Goal: Transaction & Acquisition: Purchase product/service

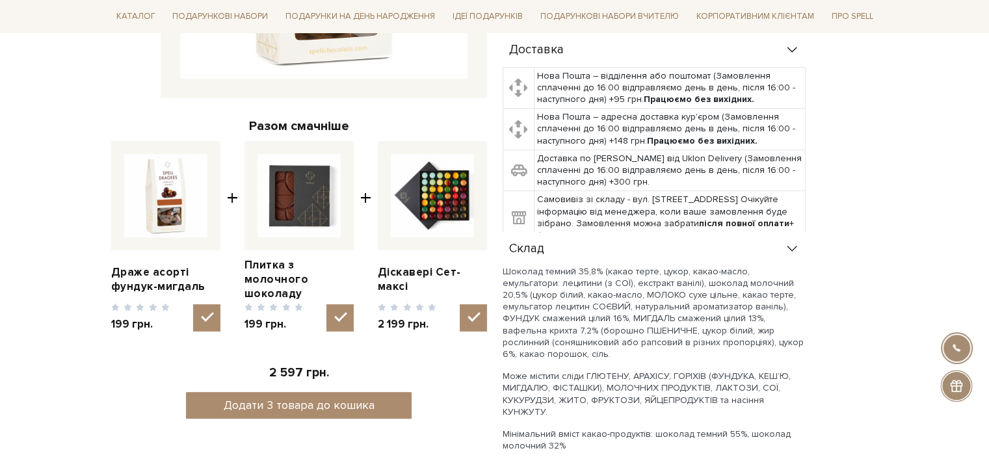
scroll to position [401, 0]
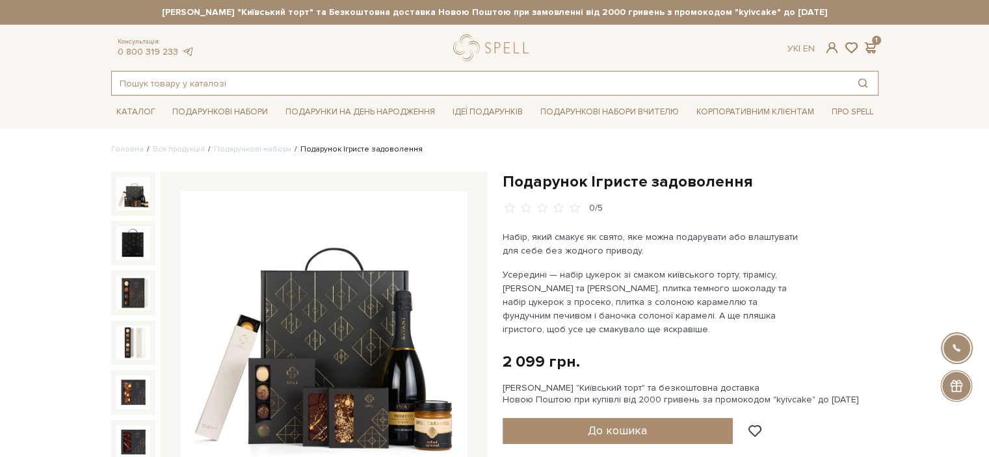
click at [335, 88] on input "text" at bounding box center [480, 83] width 736 height 23
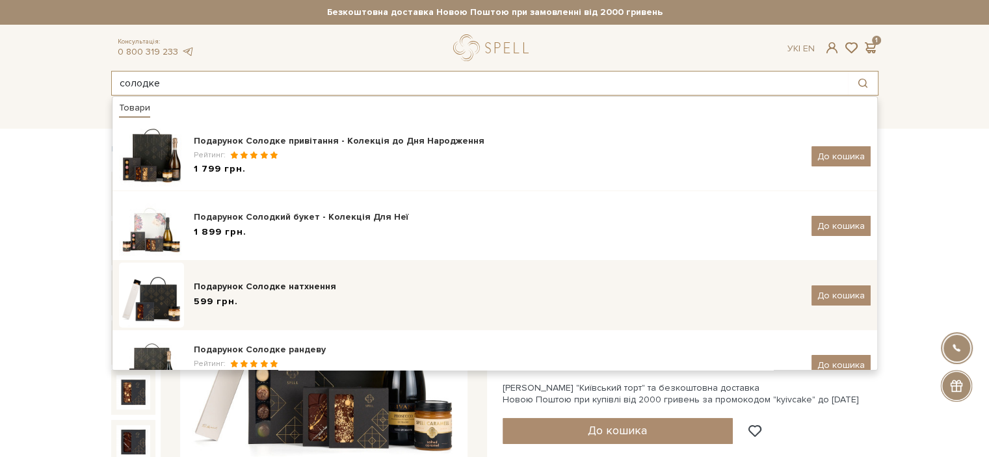
type input "солодке"
click at [230, 297] on span "599 грн." at bounding box center [216, 302] width 44 height 14
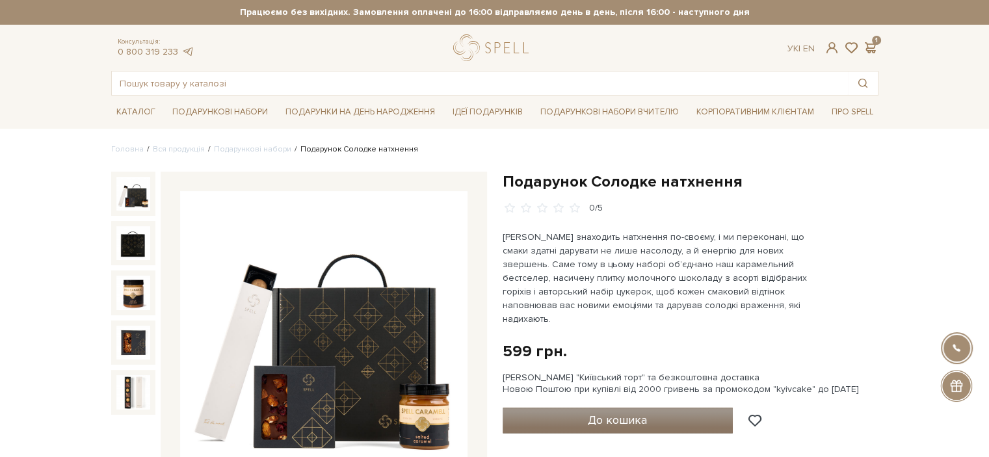
click at [654, 408] on button "До кошика" at bounding box center [618, 421] width 231 height 26
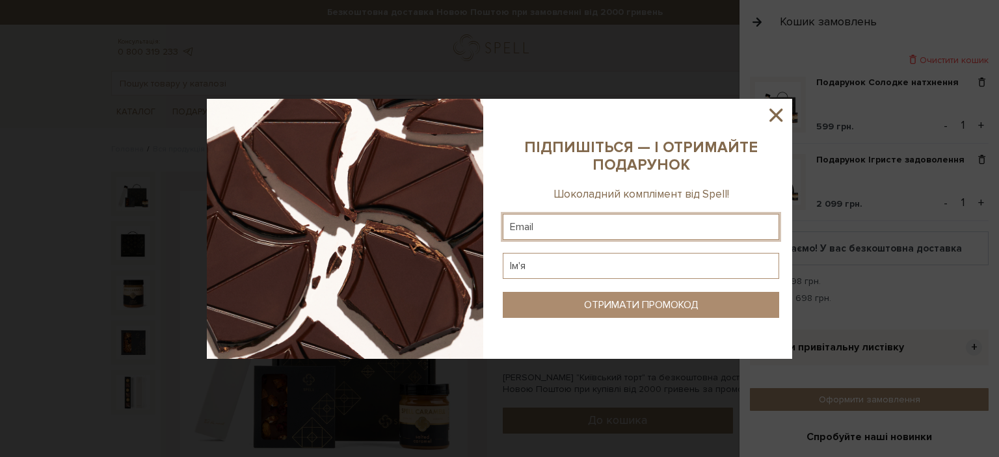
click at [569, 223] on input "text" at bounding box center [641, 227] width 276 height 26
type input "komis1482@gmail.com"
click at [588, 260] on input "text" at bounding box center [641, 266] width 276 height 26
type input "Мирослава"
click at [630, 305] on div "ОТРИМАТИ ПРОМОКОД" at bounding box center [641, 305] width 114 height 12
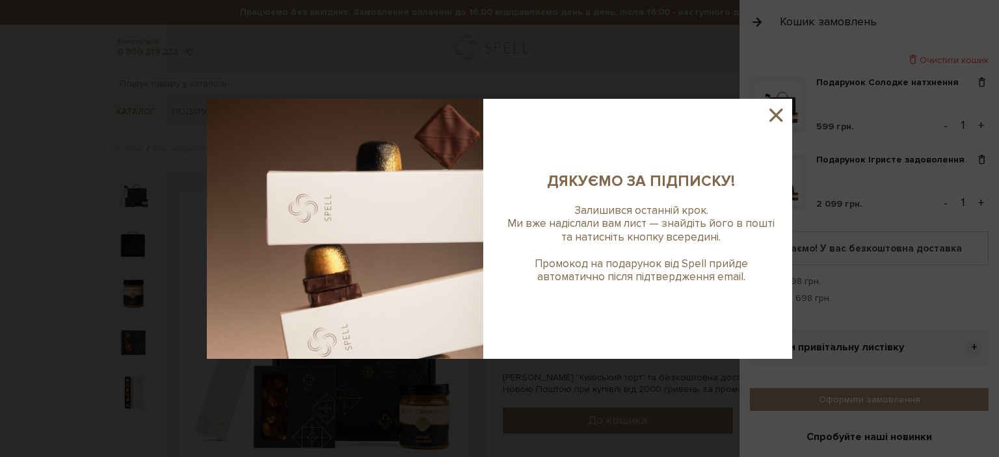
click at [773, 117] on icon at bounding box center [776, 115] width 13 height 13
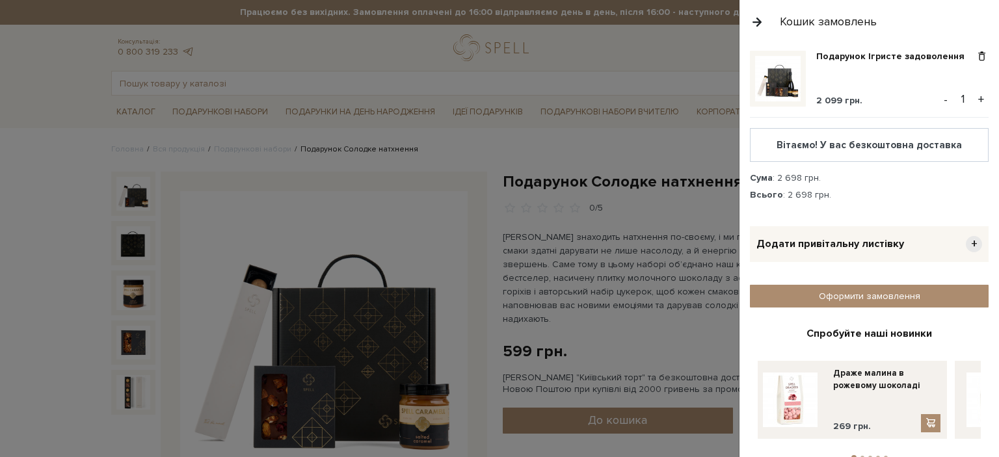
scroll to position [104, 0]
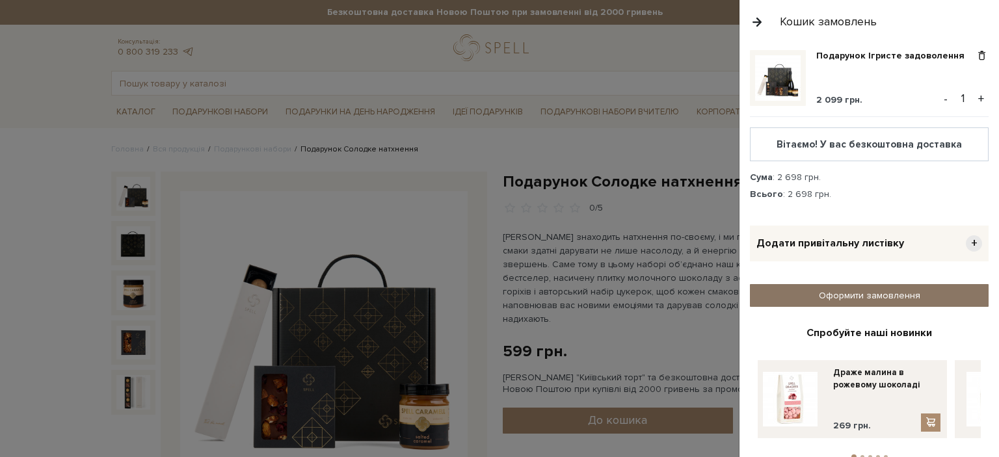
click at [844, 293] on link "Оформити замовлення" at bounding box center [869, 295] width 239 height 23
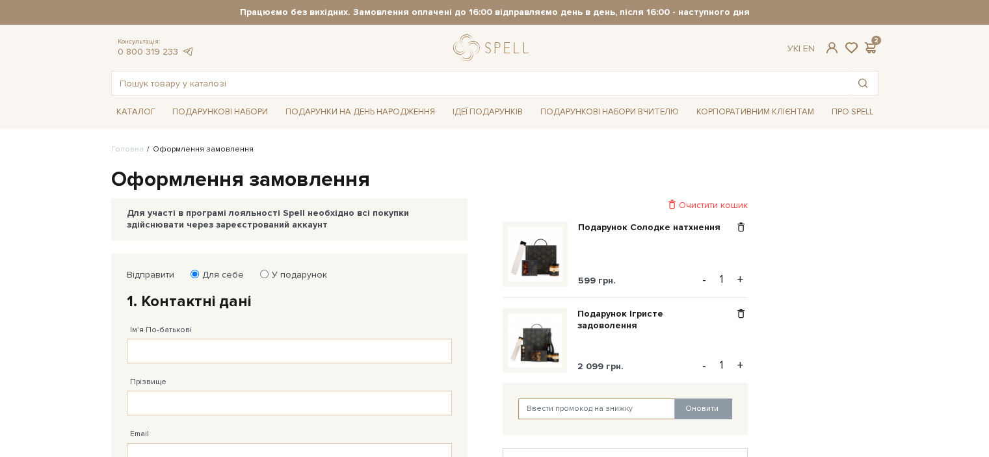
click at [651, 409] on input "text" at bounding box center [596, 409] width 157 height 21
type input "kyivcake"
click at [718, 409] on button "Оновити" at bounding box center [704, 409] width 58 height 21
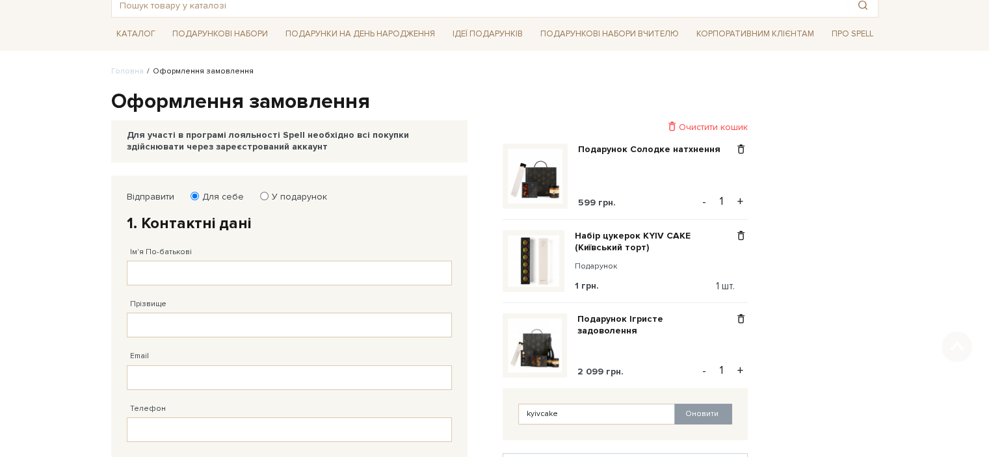
scroll to position [83, 0]
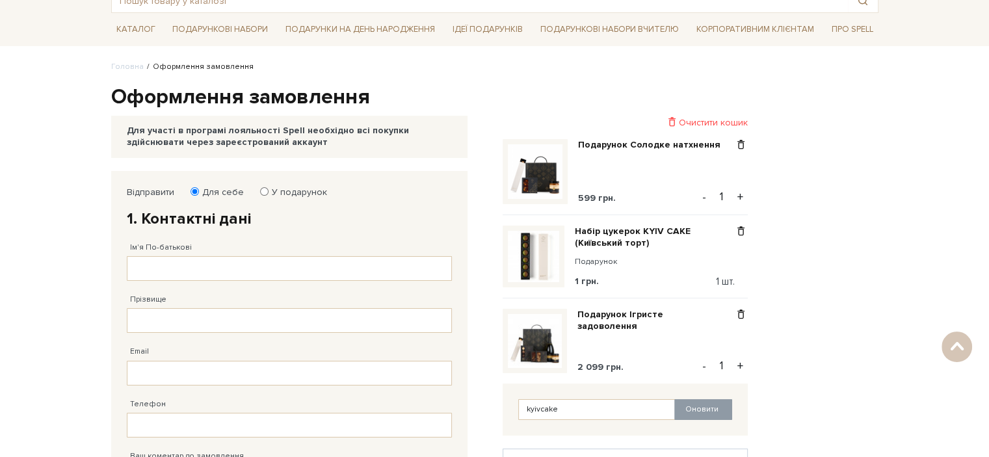
click at [262, 189] on input "У подарунок" at bounding box center [264, 191] width 8 height 8
radio input "true"
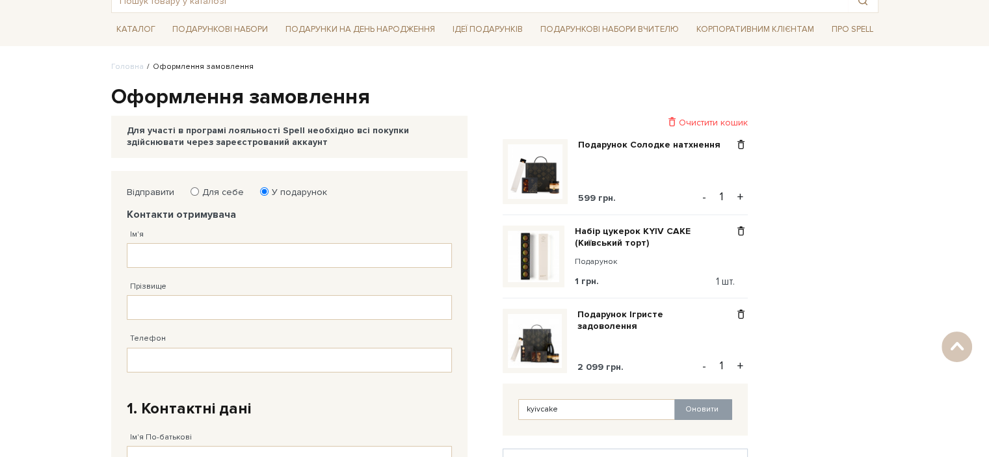
click at [193, 191] on input "Для себе" at bounding box center [195, 191] width 8 height 8
radio input "true"
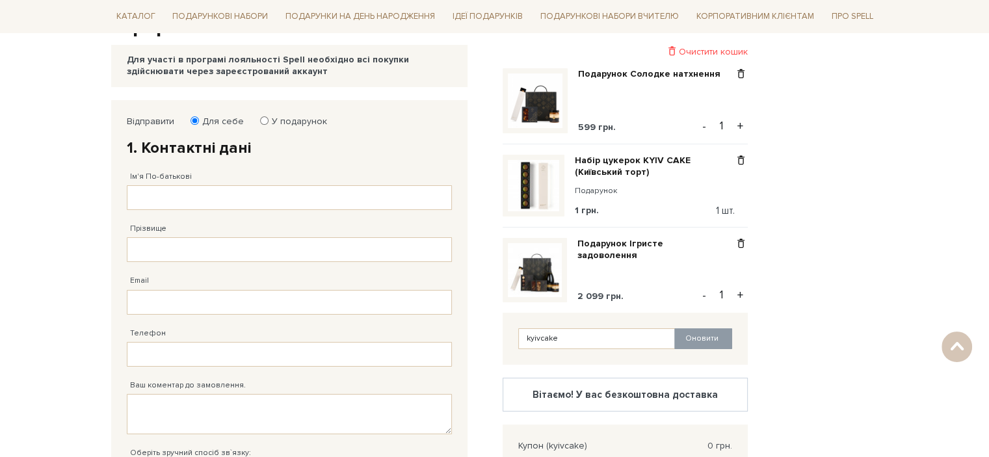
scroll to position [157, 0]
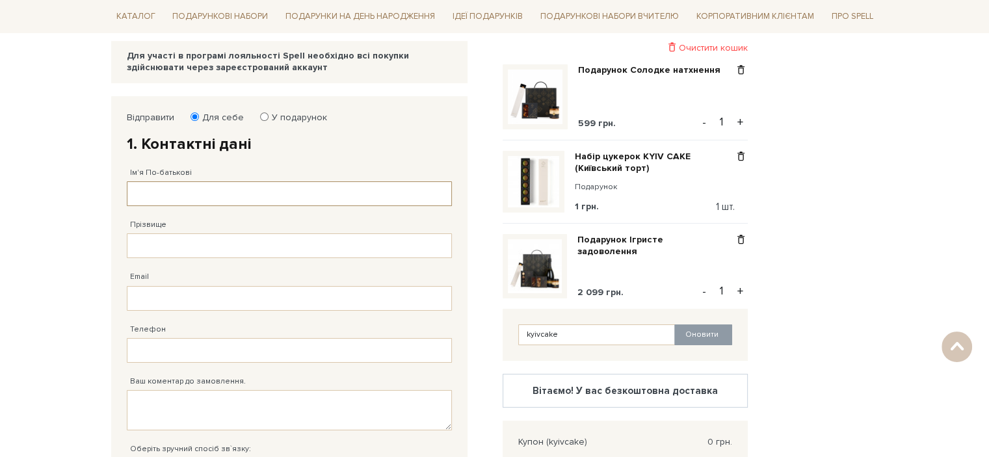
click at [254, 190] on input "Ім'я По-батькові" at bounding box center [289, 193] width 325 height 25
type input "Мирослава Богданівна"
click at [215, 240] on input "Прізвище" at bounding box center [289, 246] width 325 height 25
type input "Марків"
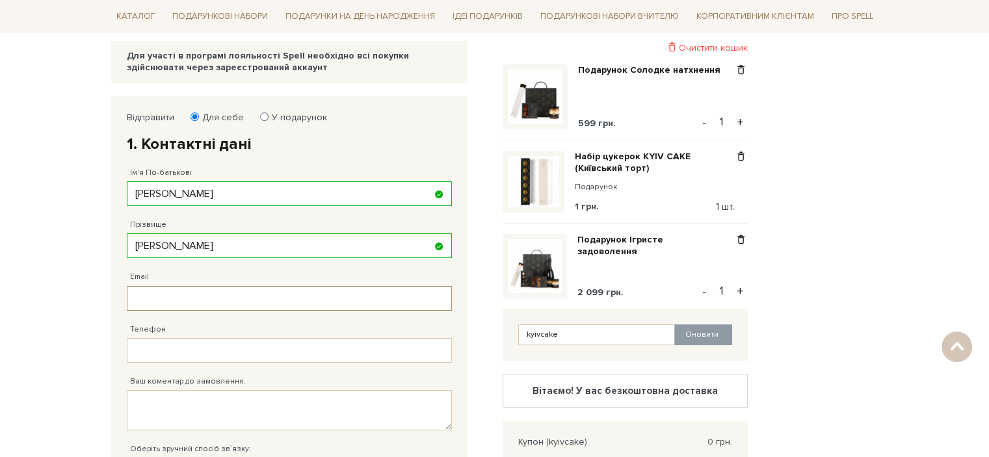
click at [200, 293] on input "Email" at bounding box center [289, 298] width 325 height 25
type input "komis1482@gmail.com"
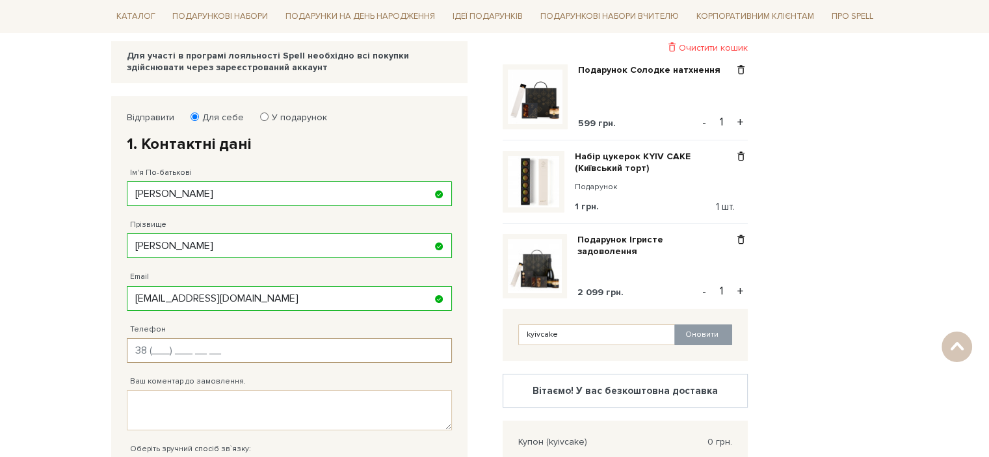
click at [198, 342] on input "Телефон" at bounding box center [289, 350] width 325 height 25
type input "38 (068) 010 03 16"
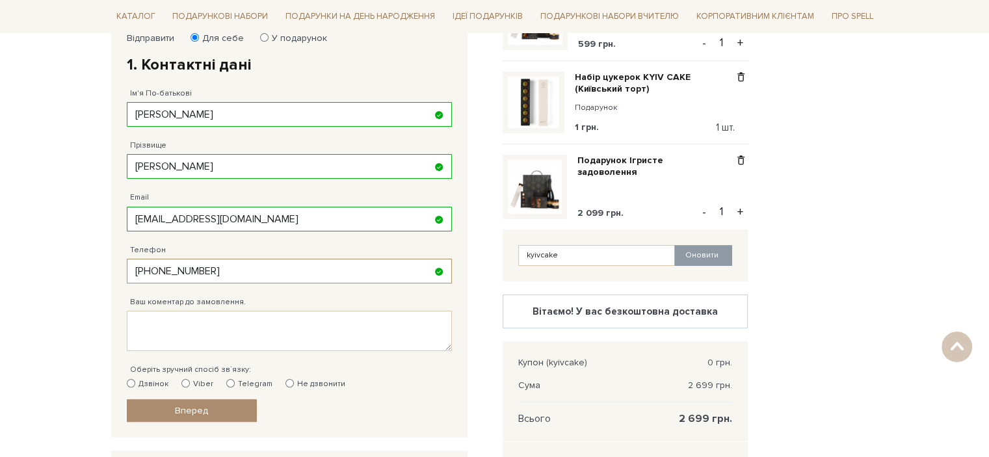
scroll to position [238, 0]
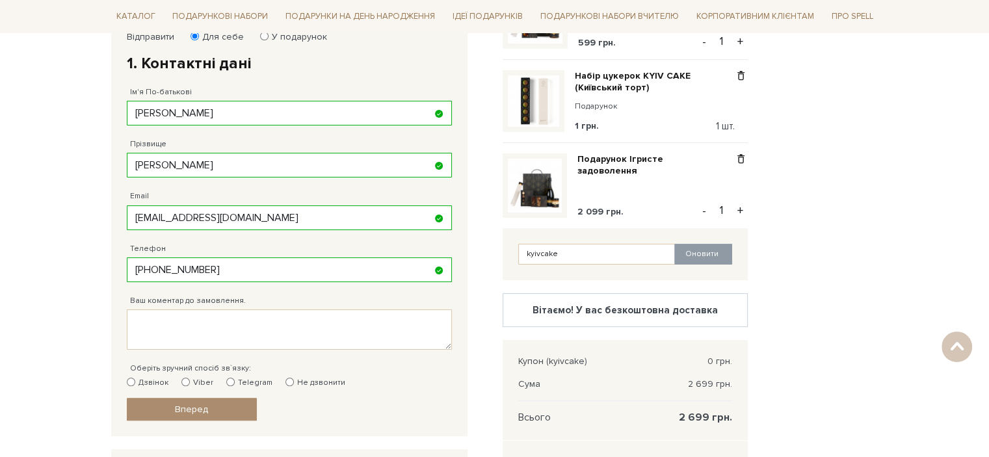
click at [181, 378] on input "Viber" at bounding box center [185, 382] width 8 height 8
radio input "true"
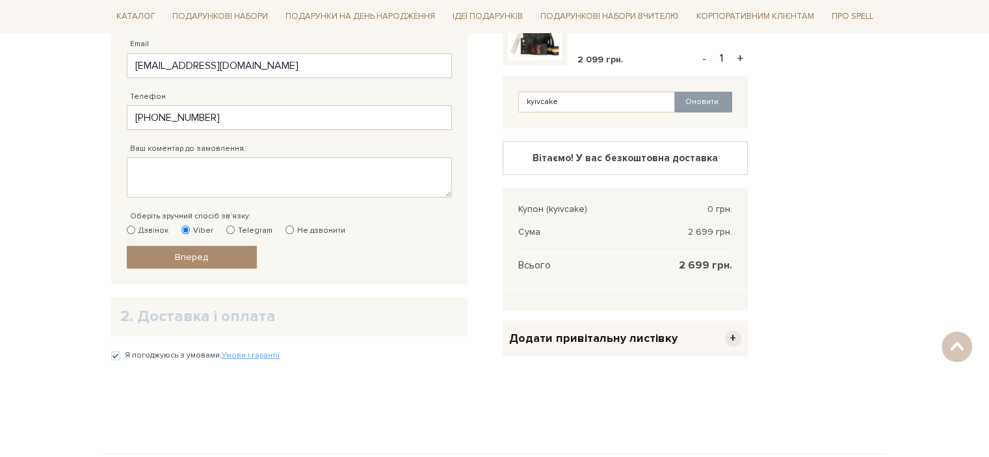
scroll to position [392, 0]
click at [206, 250] on span "Вперед" at bounding box center [191, 255] width 33 height 11
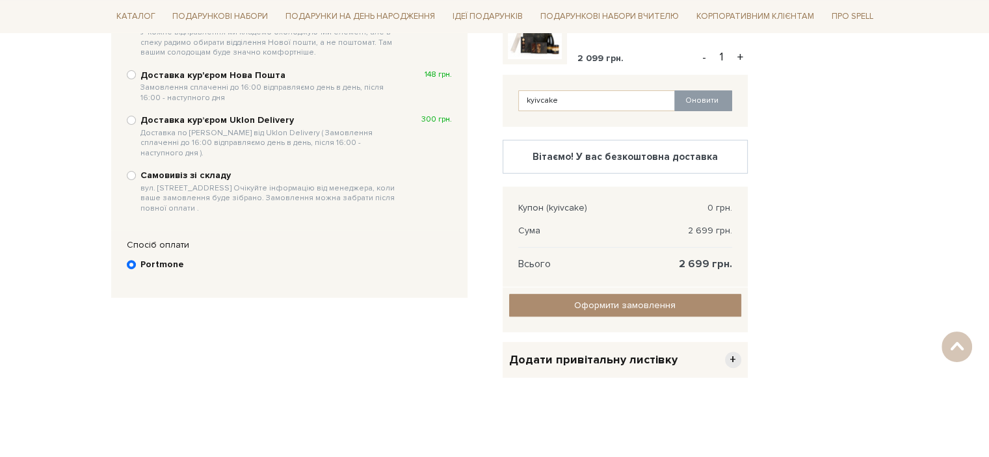
scroll to position [253, 0]
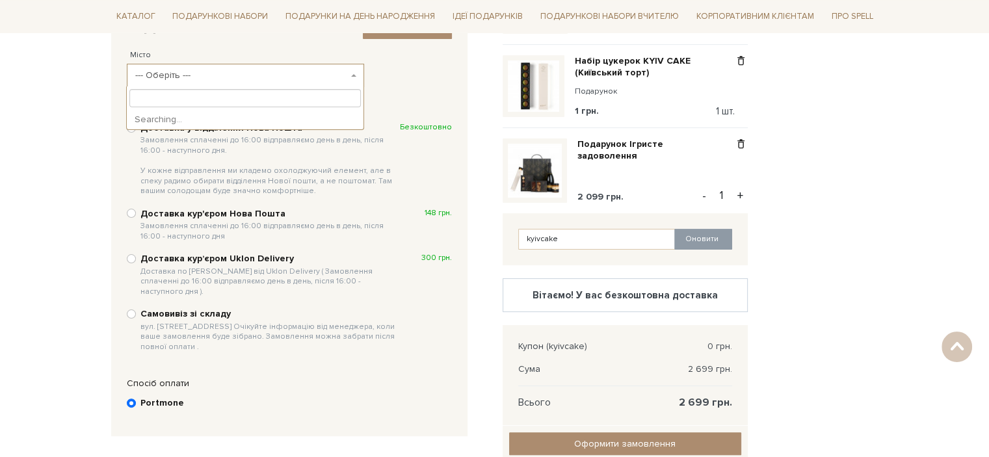
click at [316, 72] on span "--- Оберіть ---" at bounding box center [241, 75] width 213 height 13
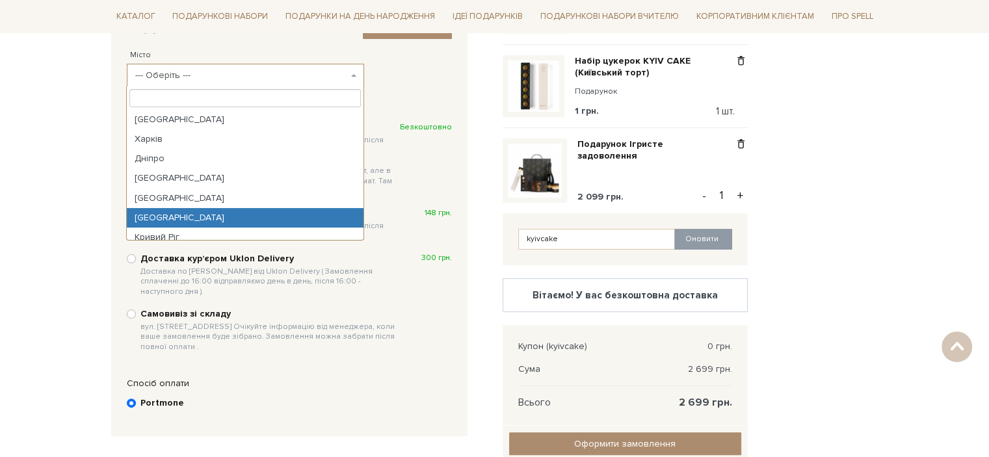
select select "Львів"
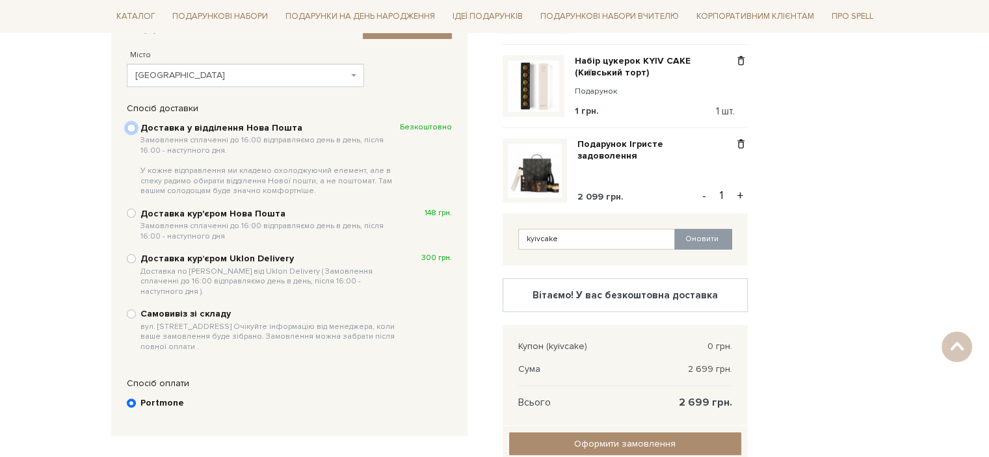
click at [130, 124] on input "Доставка у відділення Нова Пошта Замовлення сплаченні до 16:00 відправляємо ден…" at bounding box center [131, 128] width 9 height 9
radio input "true"
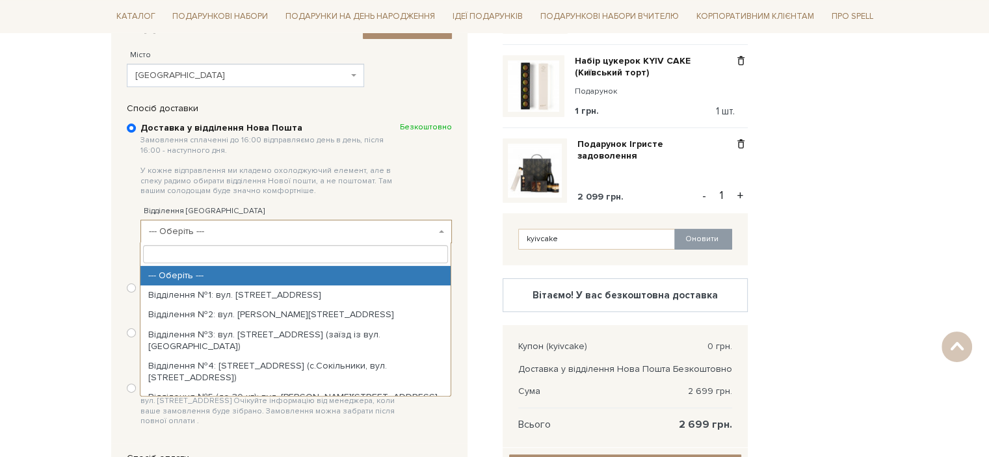
click at [248, 228] on span "--- Оберіть ---" at bounding box center [292, 231] width 287 height 13
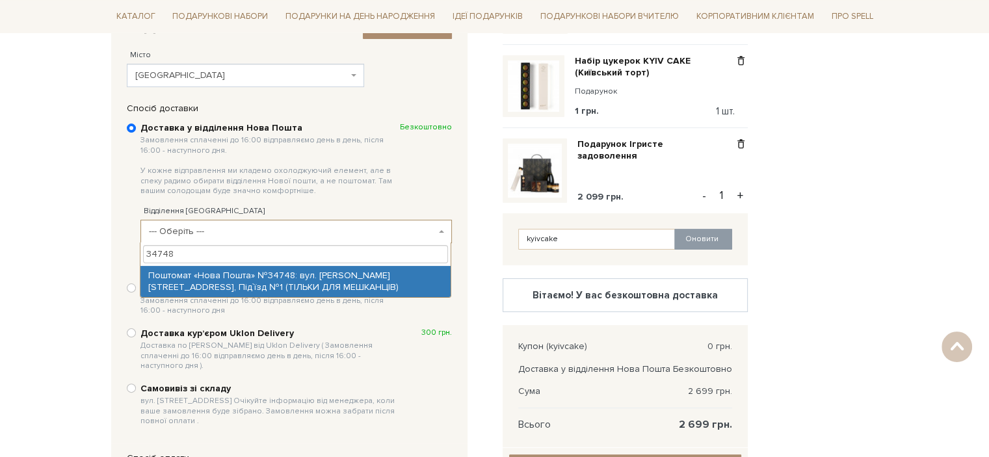
type input "34748"
select select "Поштомат «Нова Пошта» №34748: вул. Величковського, 1а, Під`їзд №1 (ТІЛЬКИ ДЛЯ М…"
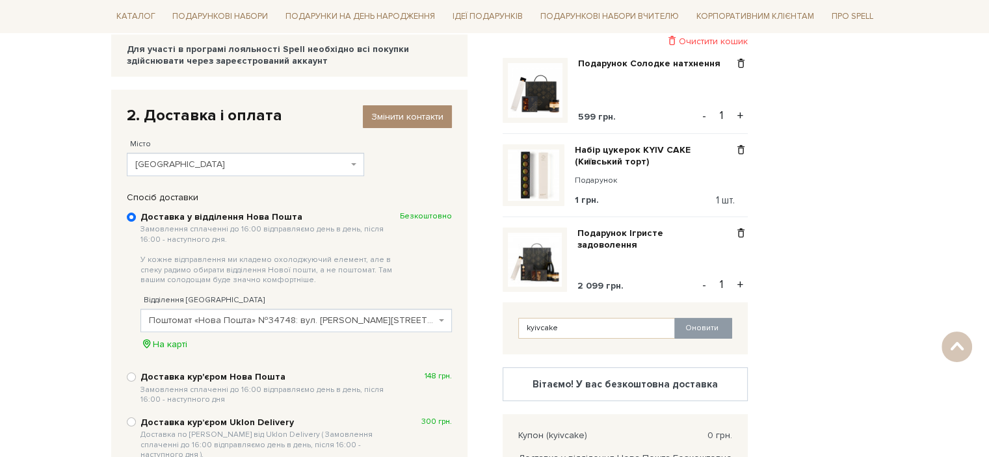
scroll to position [163, 0]
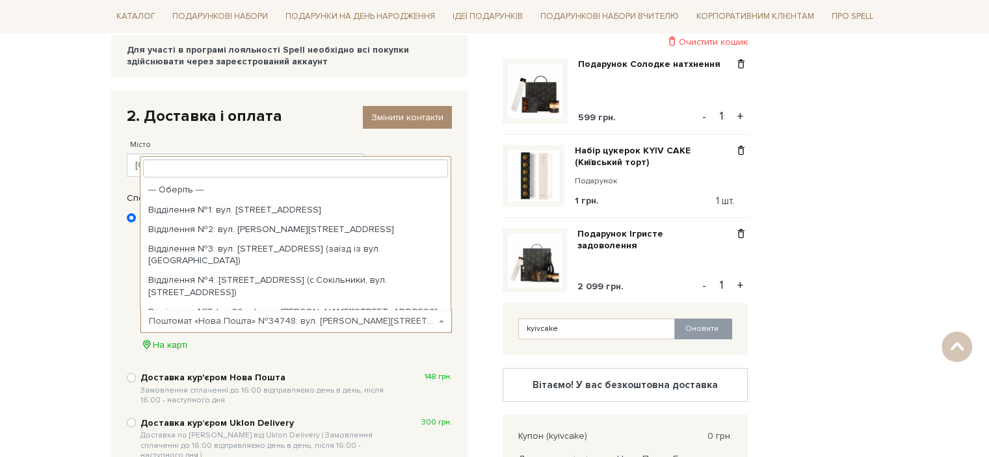
click at [262, 320] on span "Поштомат «Нова Пошта» №34748: вул. Величковського, 1а, Під`їзд №1 (ТІЛЬКИ ДЛЯ М…" at bounding box center [292, 321] width 287 height 13
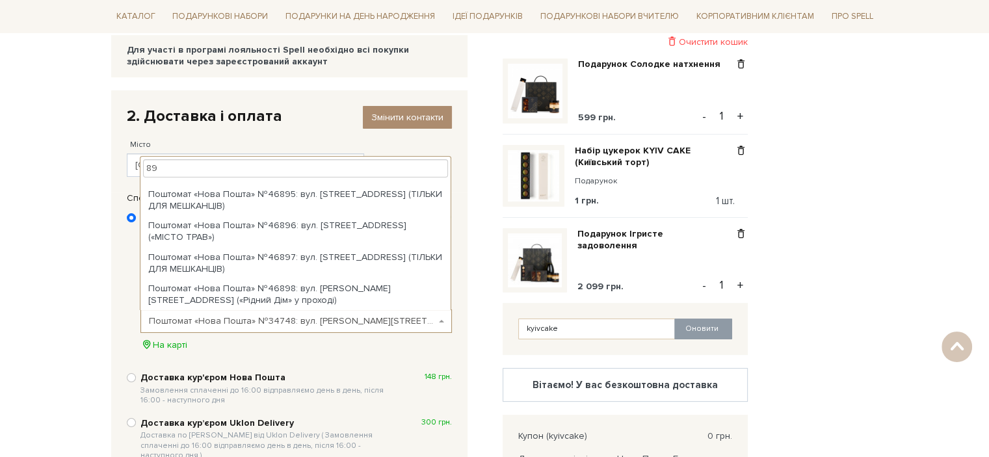
scroll to position [0, 0]
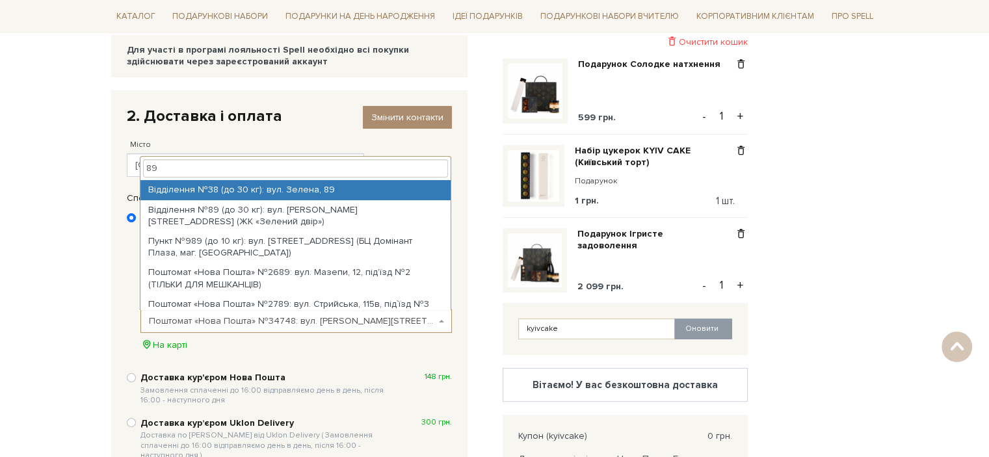
type input "8"
